Goal: Check status

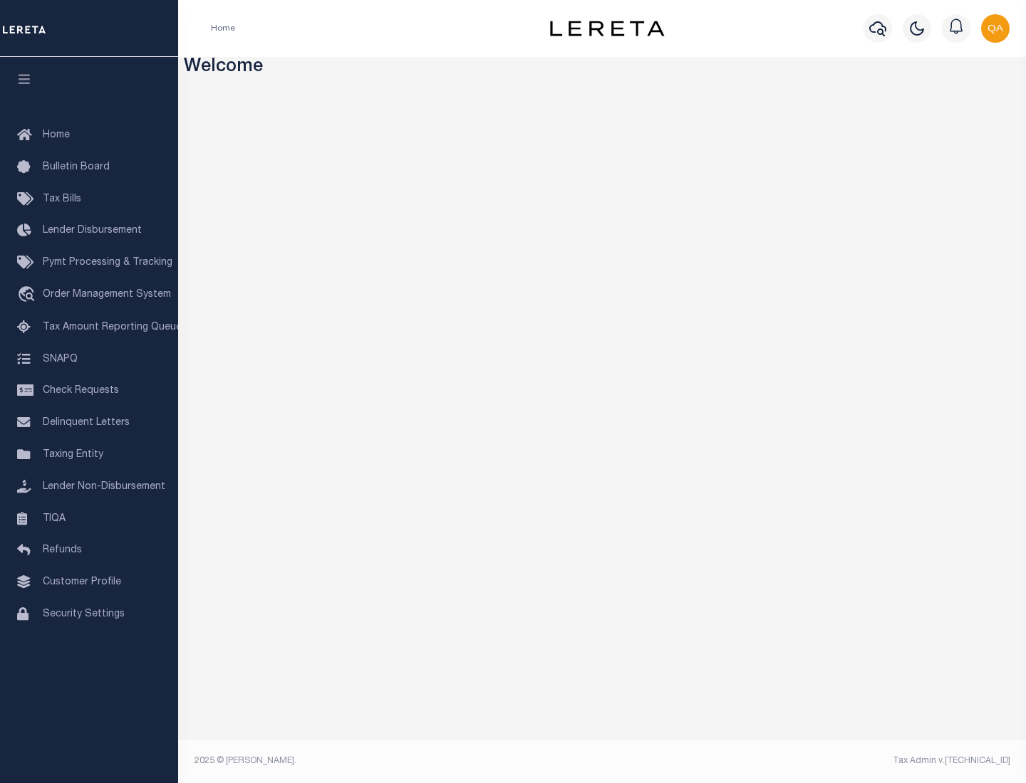
click at [89, 391] on span "Check Requests" at bounding box center [81, 391] width 76 height 10
select select "50"
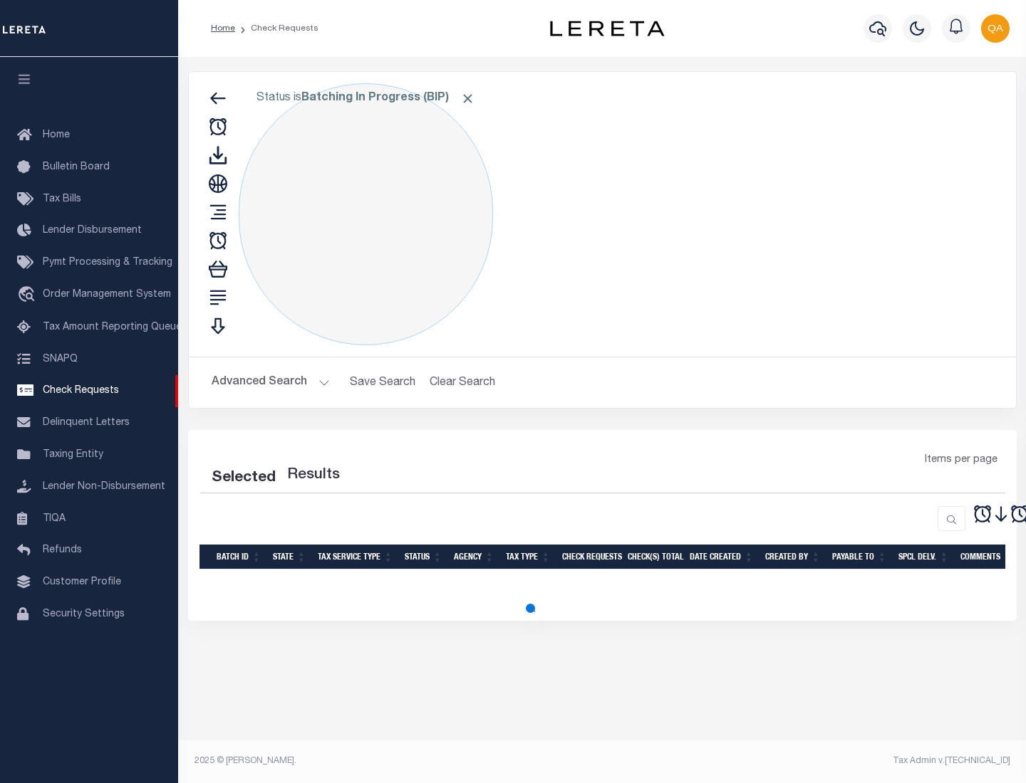
select select "50"
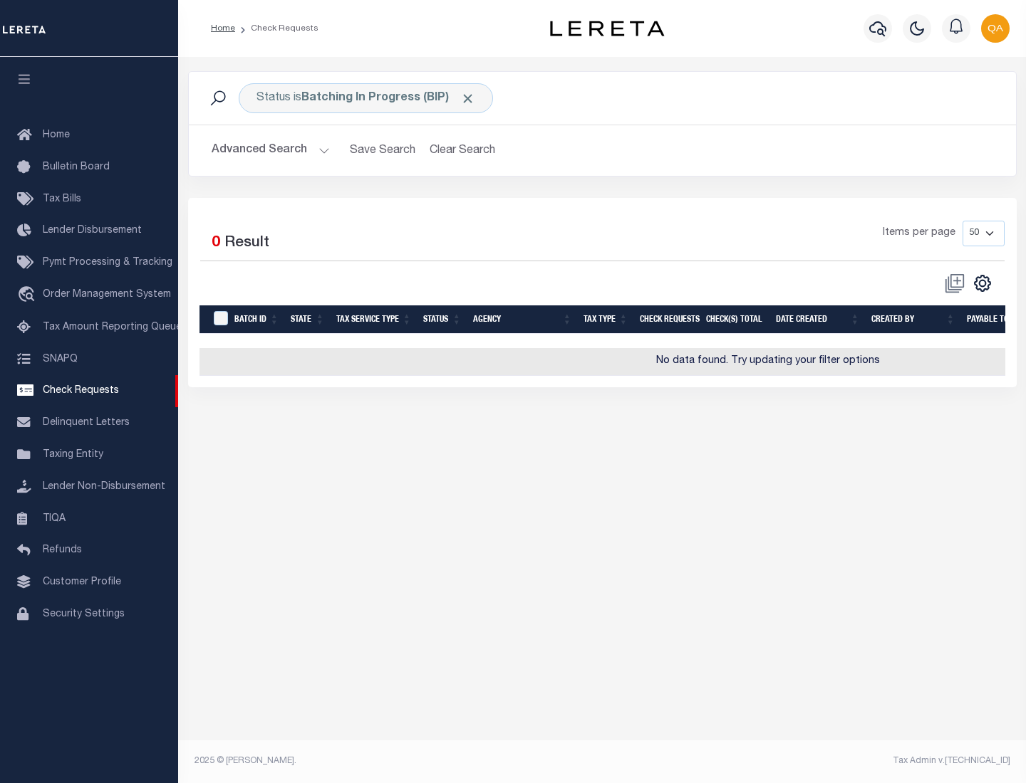
click at [468, 98] on span "Click to Remove" at bounding box center [467, 98] width 15 height 15
